Goal: Register for event/course

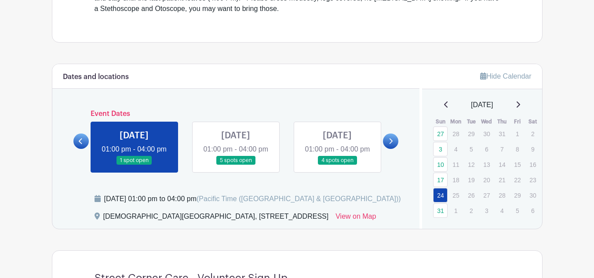
scroll to position [338, 0]
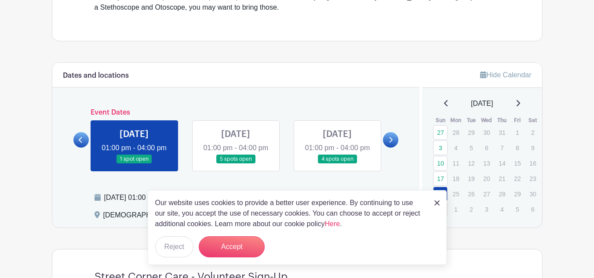
click at [432, 202] on div "Our website uses cookies to provide a better user experience. By continuing to …" at bounding box center [297, 227] width 299 height 75
click at [436, 201] on img at bounding box center [437, 203] width 5 height 5
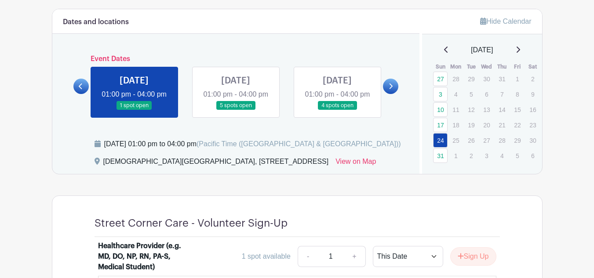
scroll to position [392, 0]
click at [391, 89] on icon at bounding box center [391, 86] width 4 height 7
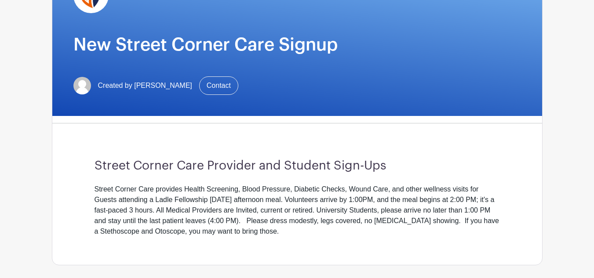
scroll to position [110, 0]
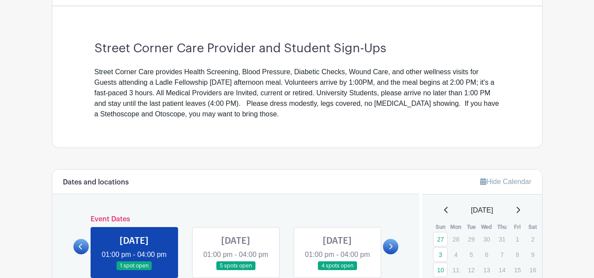
scroll to position [232, 0]
click at [228, 69] on div "Street Corner Care provides Health Screening, Blood Pressure, Diabetic Checks, …" at bounding box center [298, 92] width 406 height 53
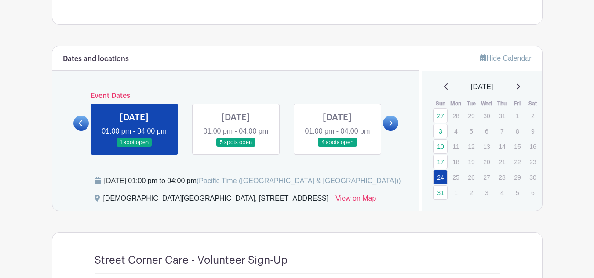
scroll to position [357, 0]
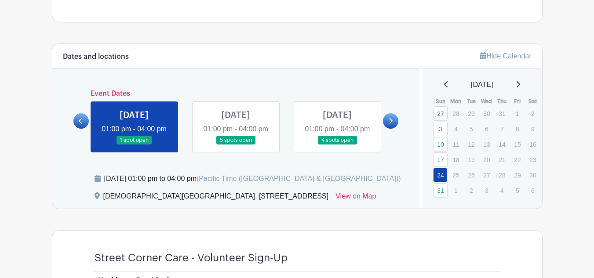
click at [236, 145] on link at bounding box center [236, 145] width 0 height 0
click at [389, 124] on icon at bounding box center [391, 121] width 4 height 7
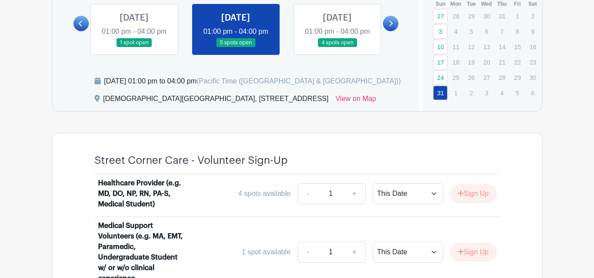
scroll to position [454, 0]
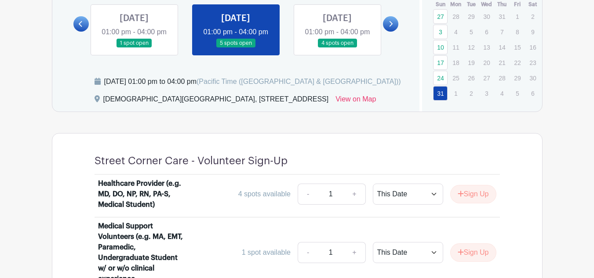
click at [134, 48] on link at bounding box center [134, 48] width 0 height 0
click at [438, 81] on link "24" at bounding box center [440, 78] width 15 height 15
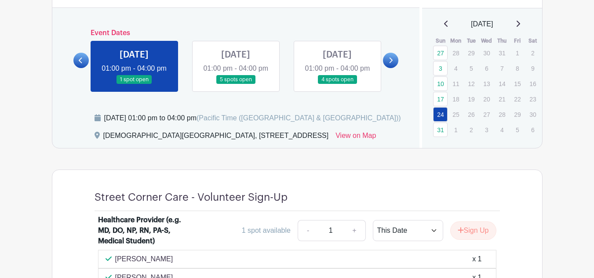
scroll to position [412, 0]
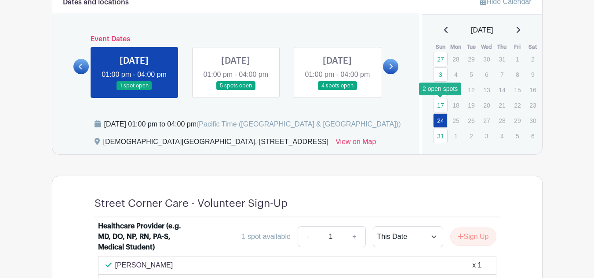
click at [435, 102] on link "17" at bounding box center [440, 105] width 15 height 15
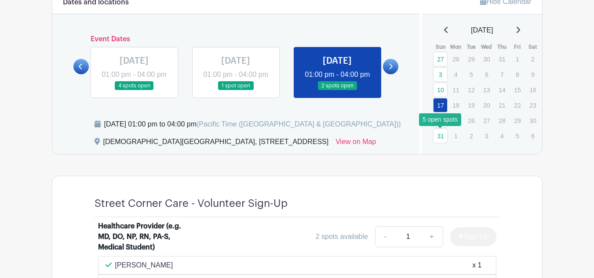
click at [443, 139] on link "31" at bounding box center [440, 136] width 15 height 15
click at [520, 32] on icon at bounding box center [518, 29] width 4 height 7
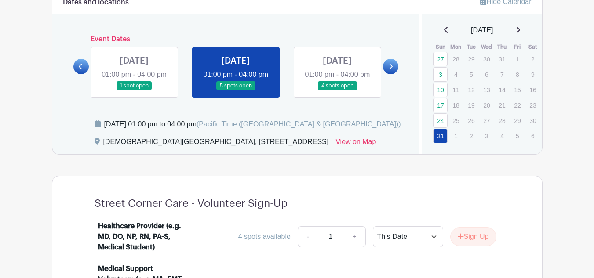
click at [520, 28] on icon at bounding box center [518, 29] width 4 height 7
click at [337, 91] on link at bounding box center [337, 91] width 0 height 0
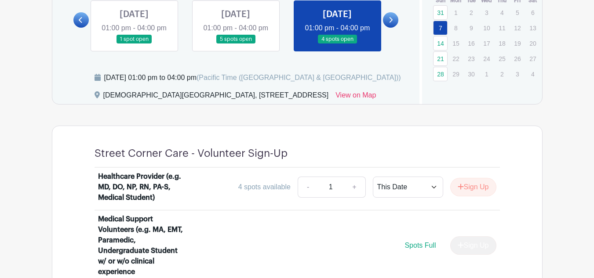
scroll to position [418, 0]
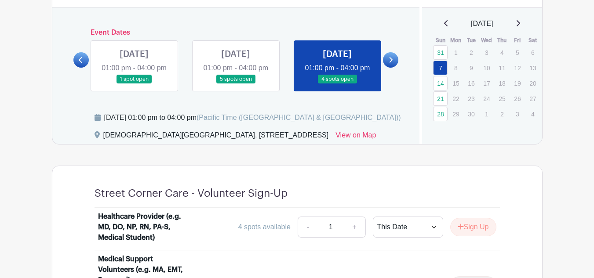
click at [393, 63] on icon at bounding box center [391, 60] width 4 height 7
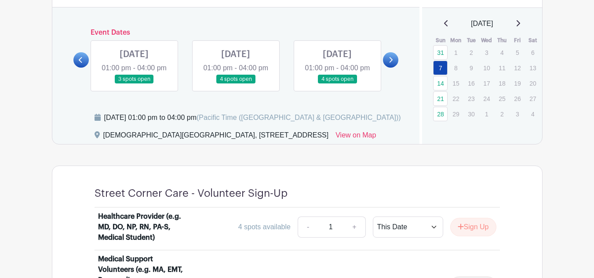
click at [236, 84] on link at bounding box center [236, 84] width 0 height 0
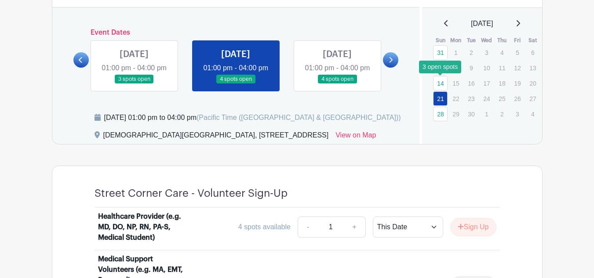
click at [441, 84] on link "14" at bounding box center [440, 83] width 15 height 15
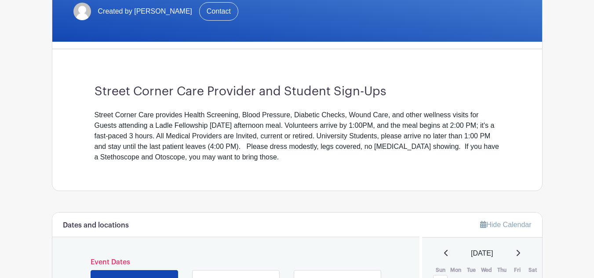
scroll to position [187, 0]
